Goal: Check status: Check status

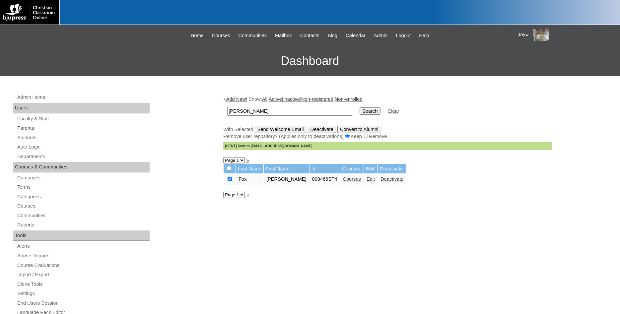
click at [28, 130] on link "Parents" at bounding box center [83, 128] width 133 height 8
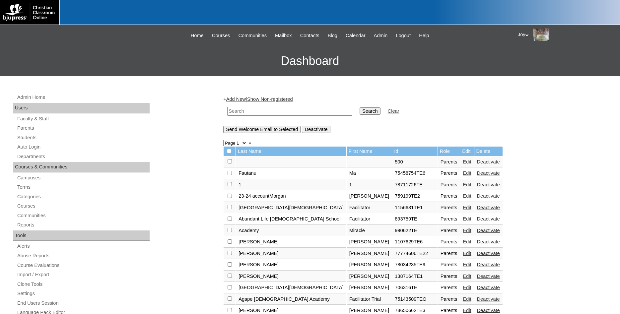
click at [304, 113] on input "text" at bounding box center [289, 111] width 125 height 9
paste input "75887489"
type input "75887489"
click at [359, 110] on input "Search" at bounding box center [369, 110] width 21 height 7
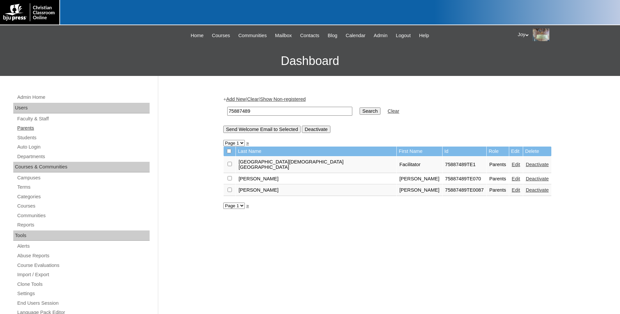
click at [30, 127] on link "Parents" at bounding box center [83, 128] width 133 height 8
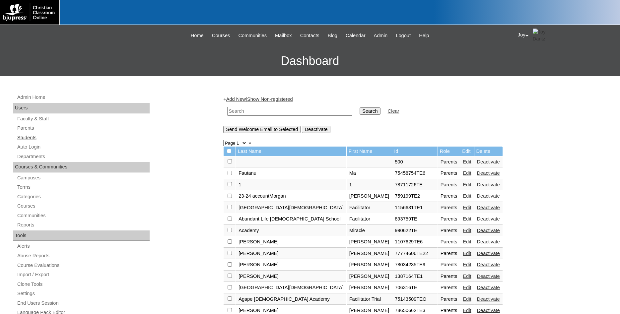
click at [23, 138] on link "Students" at bounding box center [83, 138] width 133 height 8
drag, startPoint x: 23, startPoint y: 138, endPoint x: 1, endPoint y: 66, distance: 75.5
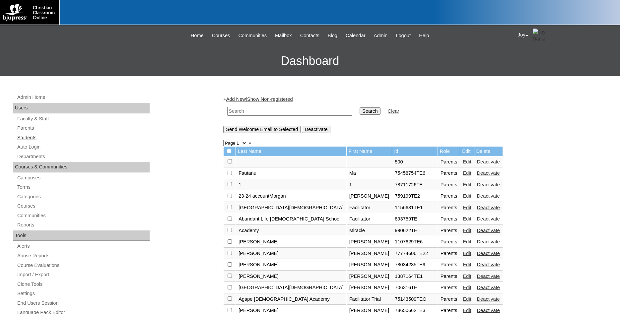
click at [23, 138] on link "Students" at bounding box center [83, 138] width 133 height 8
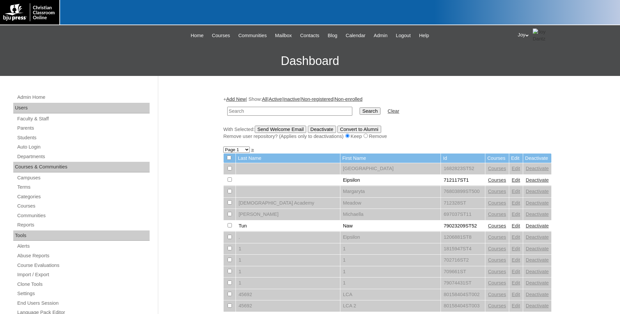
click at [263, 110] on input "text" at bounding box center [289, 111] width 125 height 9
type input "500041262"
click at [359, 107] on input "Search" at bounding box center [369, 110] width 21 height 7
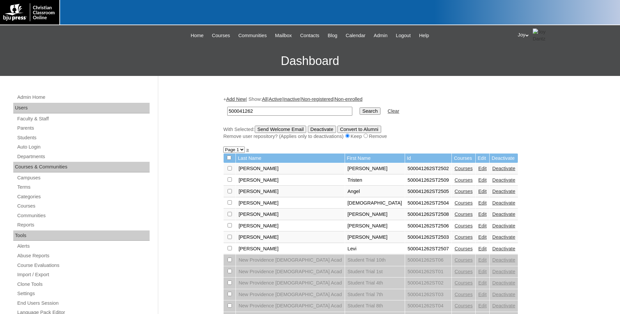
click at [277, 107] on td "500041262" at bounding box center [290, 111] width 132 height 16
click at [227, 107] on input "500041262" at bounding box center [289, 111] width 125 height 9
